Goal: Task Accomplishment & Management: Manage account settings

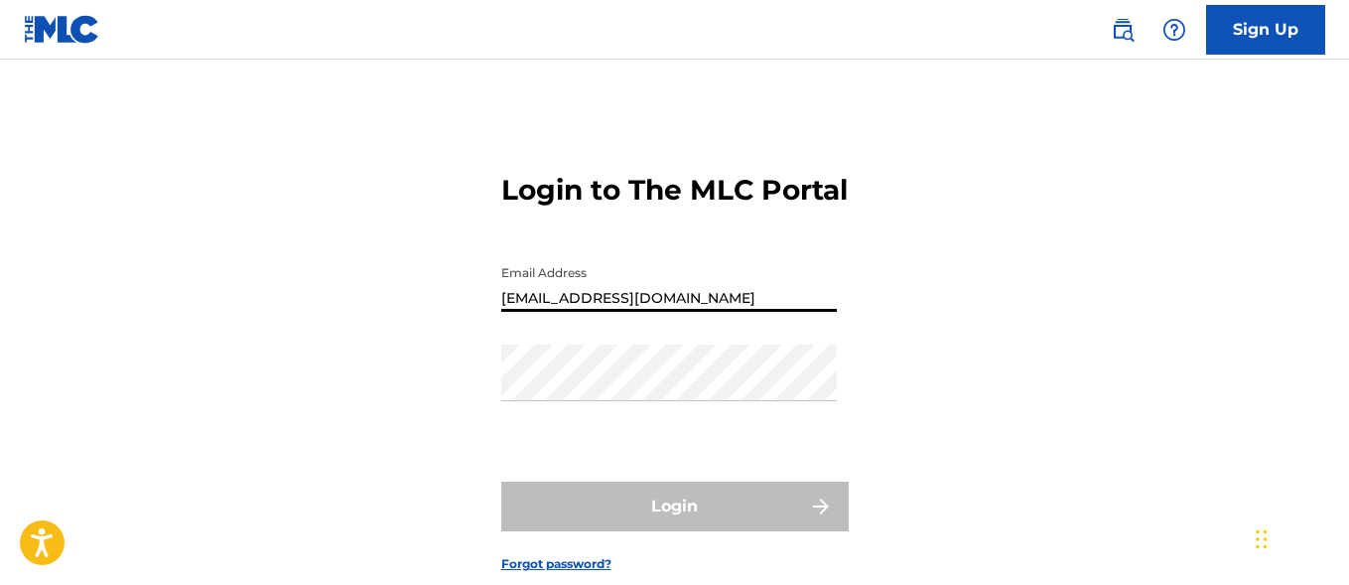
type input "[EMAIL_ADDRESS][DOMAIN_NAME]"
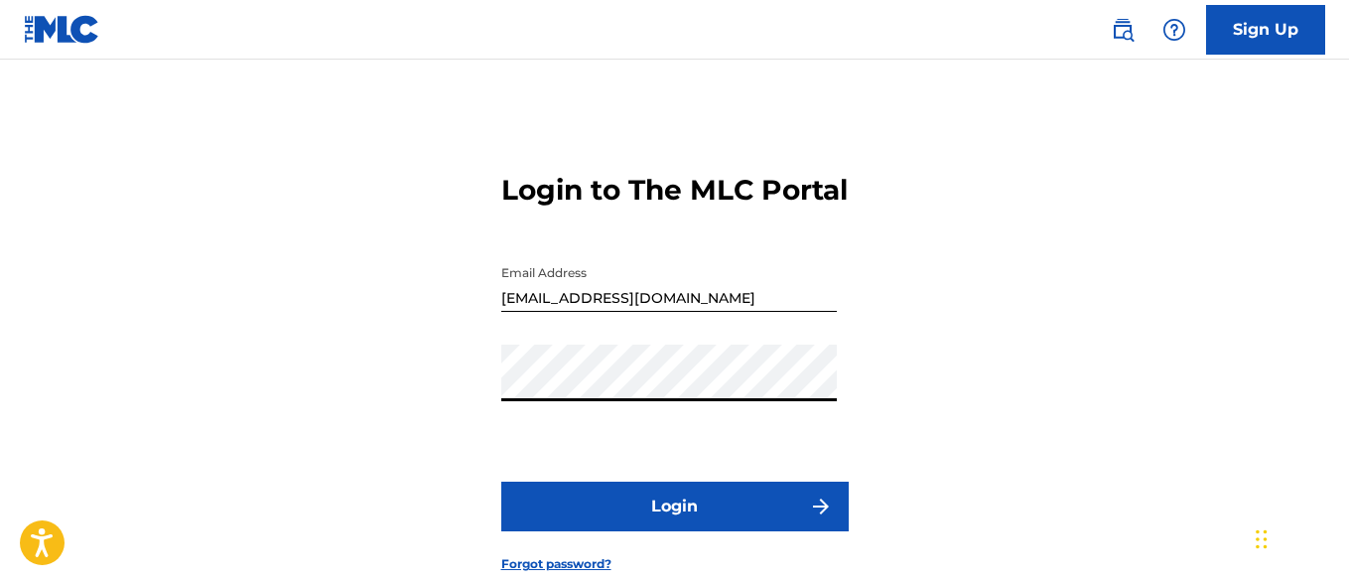
click at [674, 531] on button "Login" at bounding box center [674, 506] width 347 height 50
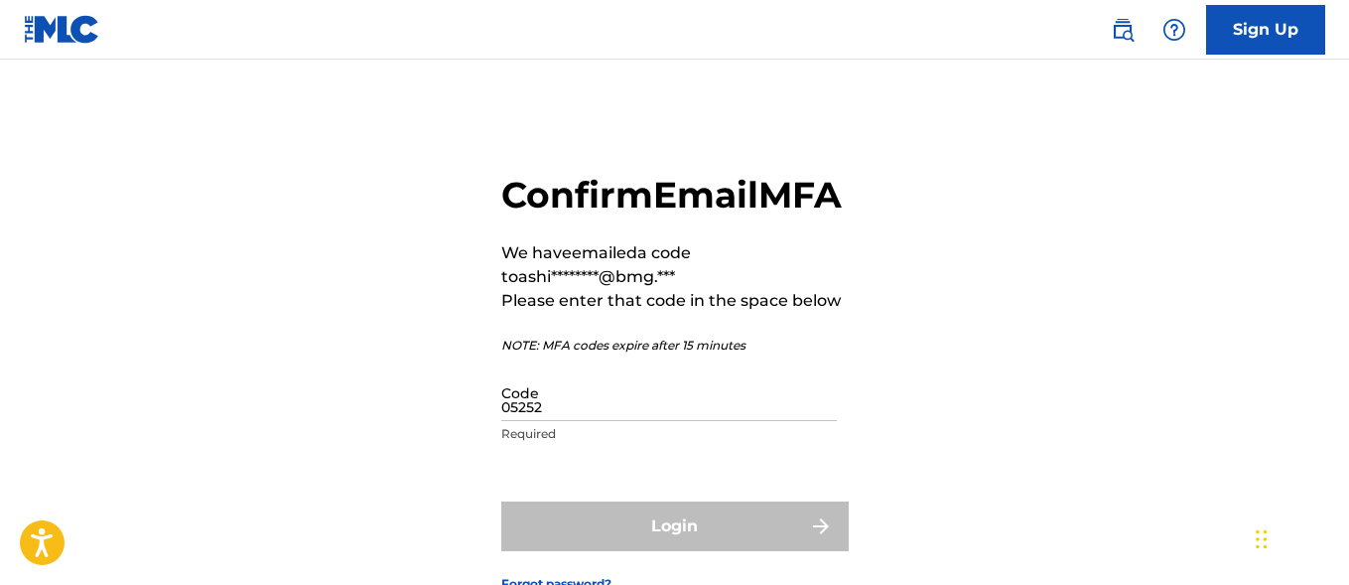
type input "052526"
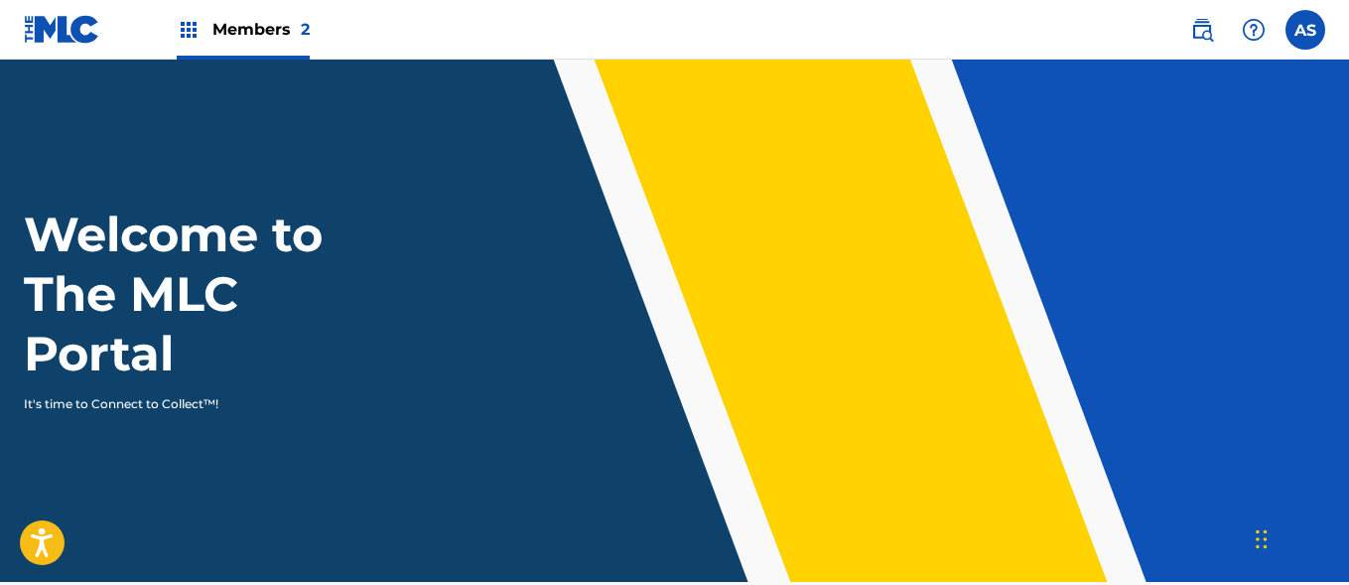
click at [189, 30] on img at bounding box center [189, 30] width 24 height 24
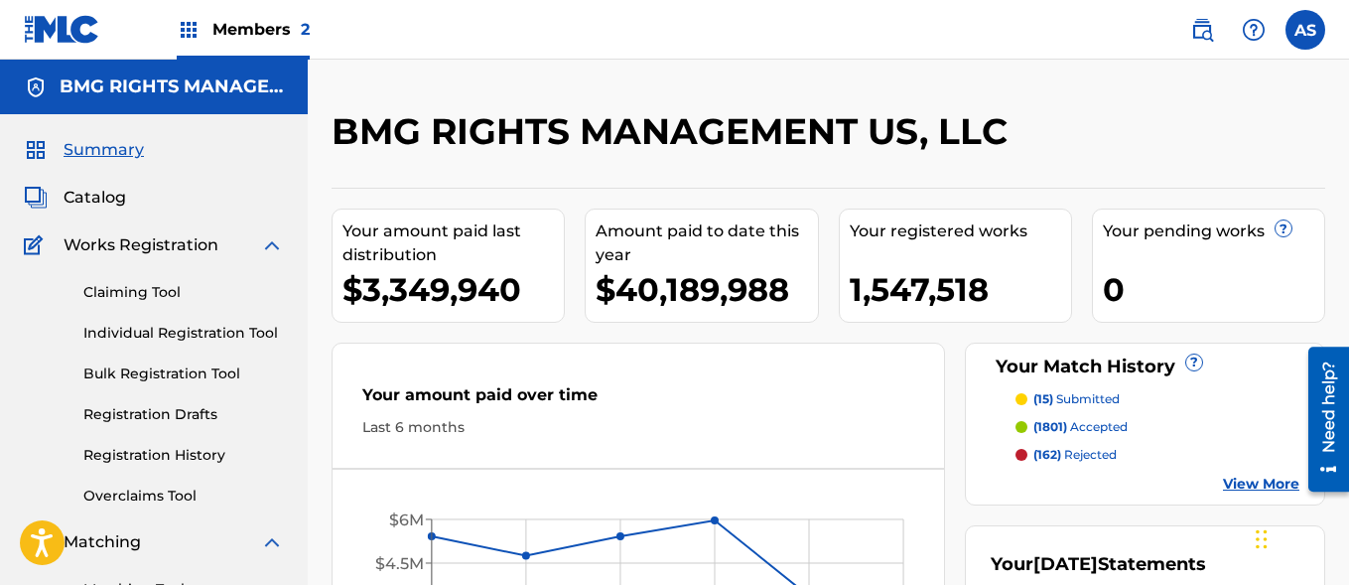
scroll to position [431, 0]
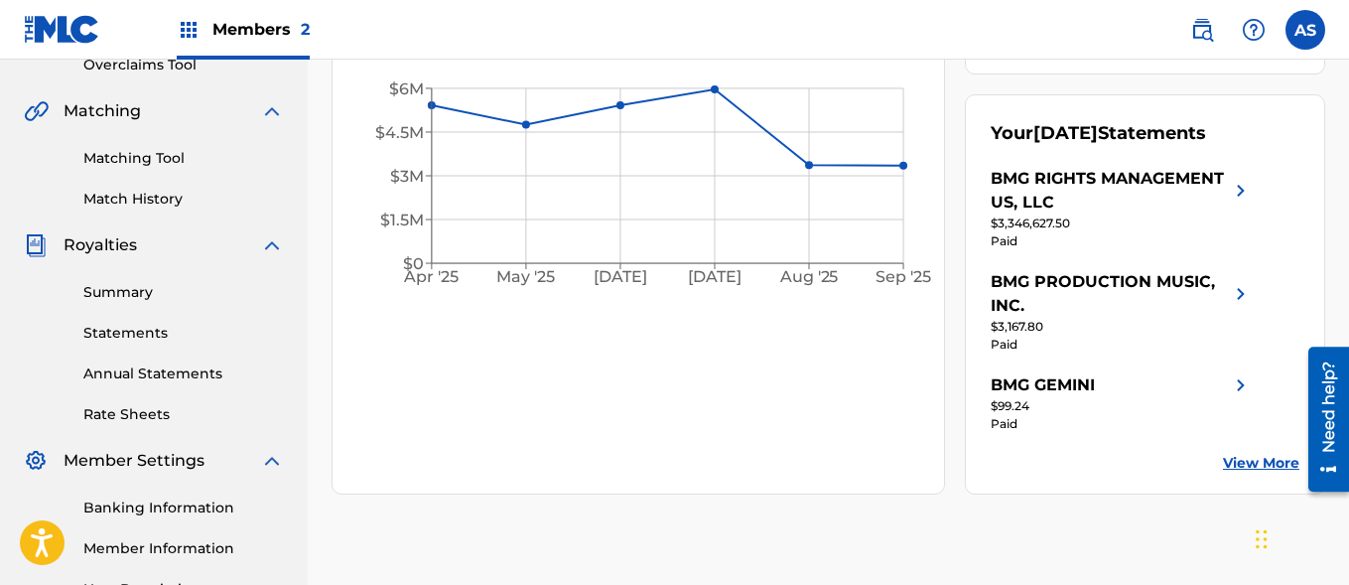
click at [184, 292] on link "Summary" at bounding box center [183, 292] width 201 height 21
